Goal: Task Accomplishment & Management: Complete application form

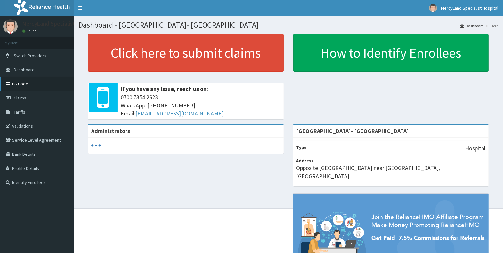
click at [37, 81] on link "PA Code" at bounding box center [37, 84] width 74 height 14
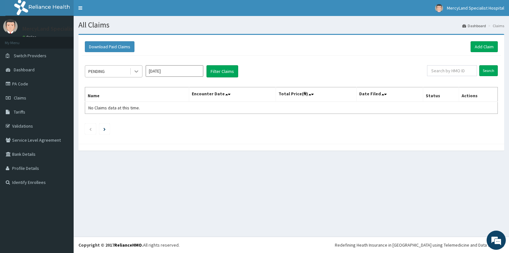
click at [134, 71] on icon at bounding box center [136, 71] width 6 height 6
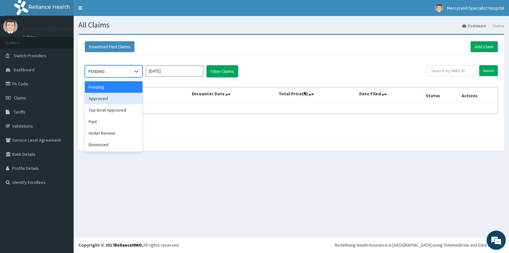
click at [124, 101] on div "Approved" at bounding box center [114, 99] width 58 height 12
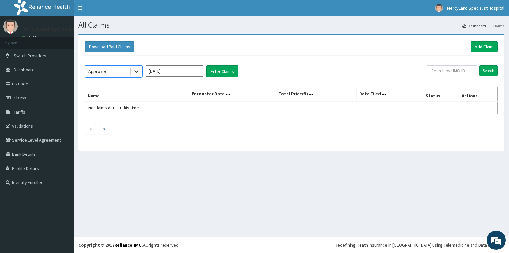
click at [137, 69] on icon at bounding box center [136, 71] width 6 height 6
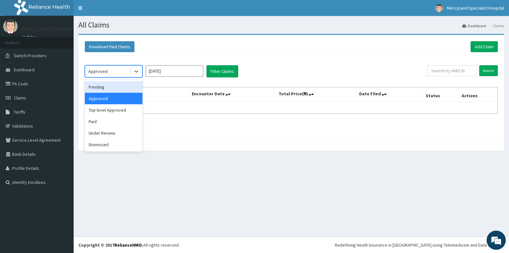
click at [132, 87] on div "Pending" at bounding box center [114, 87] width 58 height 12
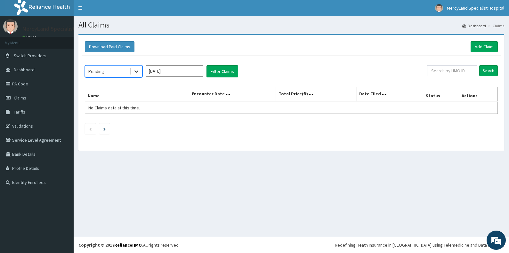
click at [135, 70] on icon at bounding box center [136, 71] width 6 height 6
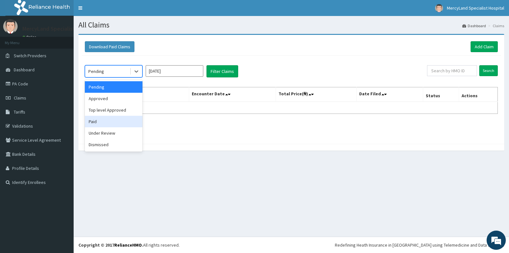
click at [126, 117] on div "Paid" at bounding box center [114, 122] width 58 height 12
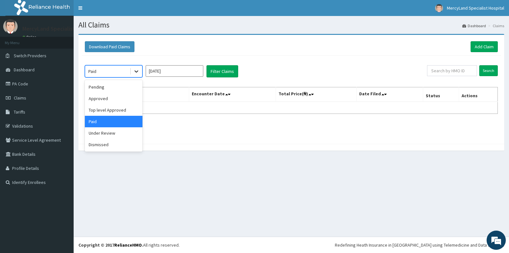
click at [135, 71] on icon at bounding box center [136, 72] width 4 height 2
click at [120, 130] on div "Under Review" at bounding box center [114, 133] width 58 height 12
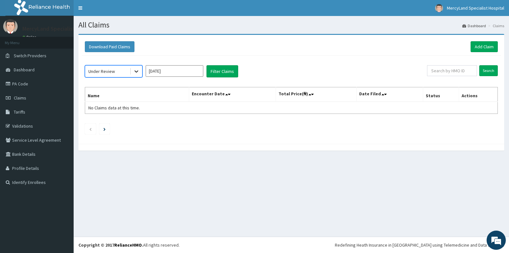
click at [135, 76] on div at bounding box center [137, 72] width 12 height 12
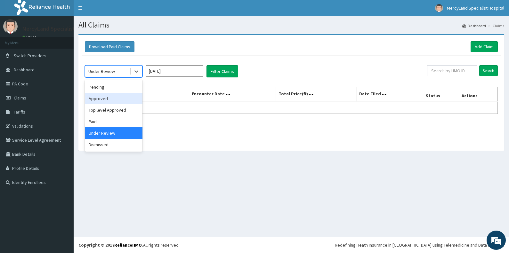
click at [128, 97] on div "Approved" at bounding box center [114, 99] width 58 height 12
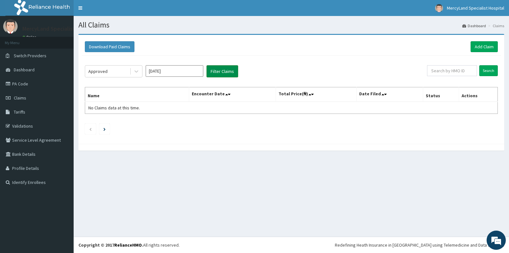
click at [220, 71] on button "Filter Claims" at bounding box center [222, 71] width 32 height 12
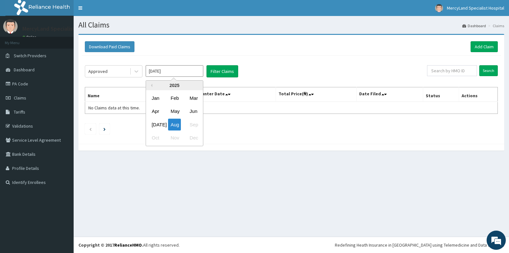
click at [193, 75] on input "[DATE]" at bounding box center [175, 71] width 58 height 12
click at [293, 50] on div "Download Paid Claims Add Claim" at bounding box center [291, 46] width 413 height 11
click at [482, 46] on link "Add Claim" at bounding box center [484, 46] width 27 height 11
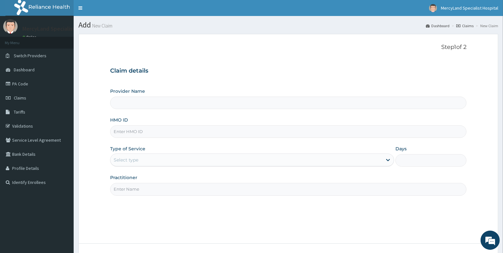
type input "[GEOGRAPHIC_DATA]- [GEOGRAPHIC_DATA]"
click at [27, 82] on link "PA Code" at bounding box center [37, 84] width 74 height 14
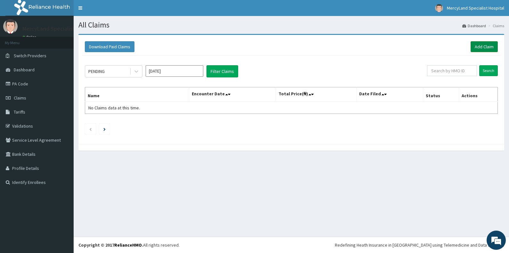
click at [479, 46] on link "Add Claim" at bounding box center [484, 46] width 27 height 11
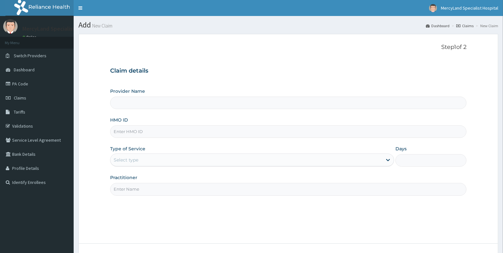
type input "[GEOGRAPHIC_DATA]- [GEOGRAPHIC_DATA]"
click at [182, 133] on input "HMO ID" at bounding box center [288, 131] width 356 height 12
type input "WSD/10013/B"
click at [171, 159] on div "Select type" at bounding box center [246, 160] width 272 height 10
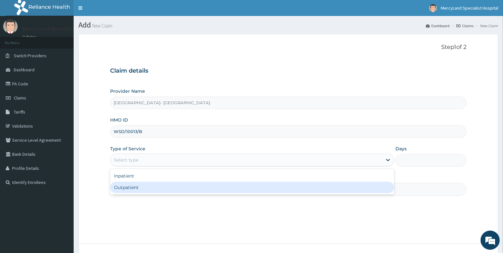
click at [159, 189] on div "Outpatient" at bounding box center [252, 188] width 284 height 12
type input "1"
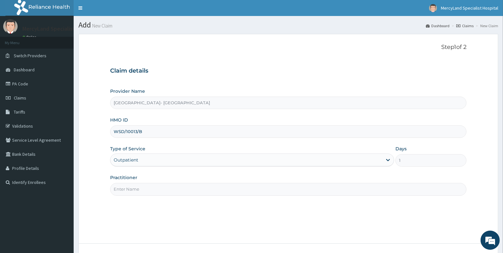
click at [175, 191] on input "Practitioner" at bounding box center [288, 189] width 356 height 12
type input "Dr fubara"
click at [260, 227] on div "Step 1 of 2 Claim details Provider Name Mercyland Specialist Hospital- Port Har…" at bounding box center [288, 139] width 356 height 190
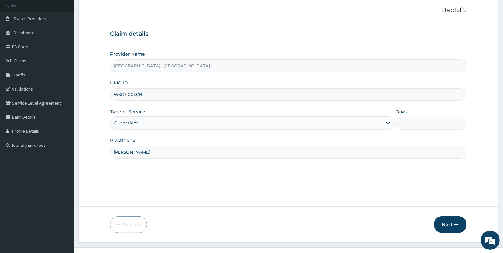
scroll to position [48, 0]
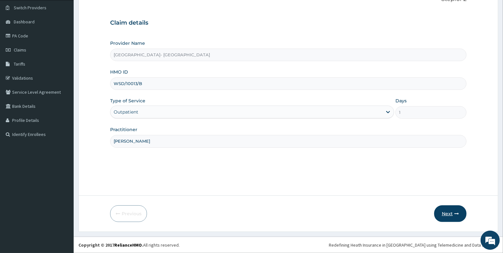
click at [441, 215] on button "Next" at bounding box center [450, 213] width 32 height 17
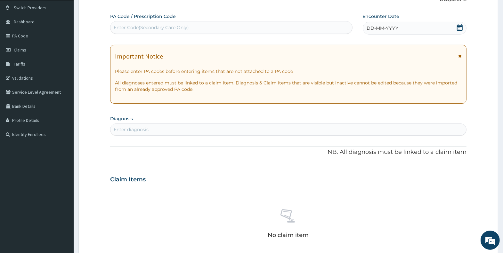
click at [286, 24] on div "Enter Code(Secondary Care Only)" at bounding box center [230, 27] width 241 height 10
type input "PA/ABCFCF"
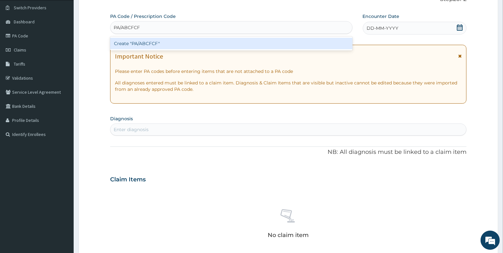
click at [286, 44] on div "Create "PA/ABCFCF"" at bounding box center [231, 44] width 242 height 12
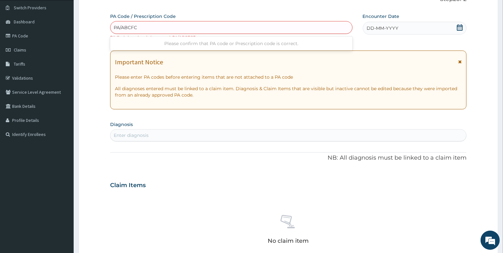
type input "PA/ABCFCF"
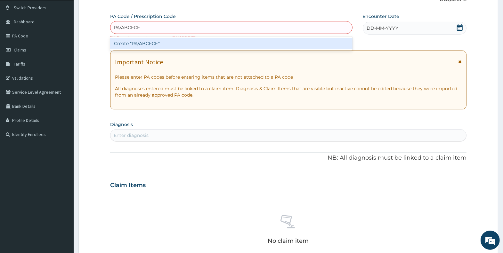
click at [228, 46] on div "Create "PA/ABCFCF"" at bounding box center [231, 44] width 242 height 12
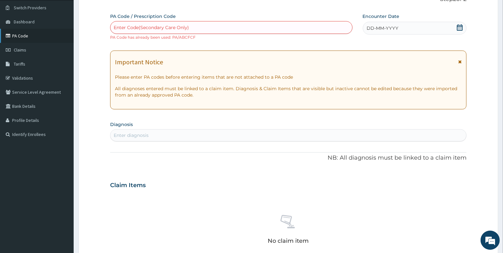
click at [40, 39] on link "PA Code" at bounding box center [37, 36] width 74 height 14
